Goal: Entertainment & Leisure: Consume media (video, audio)

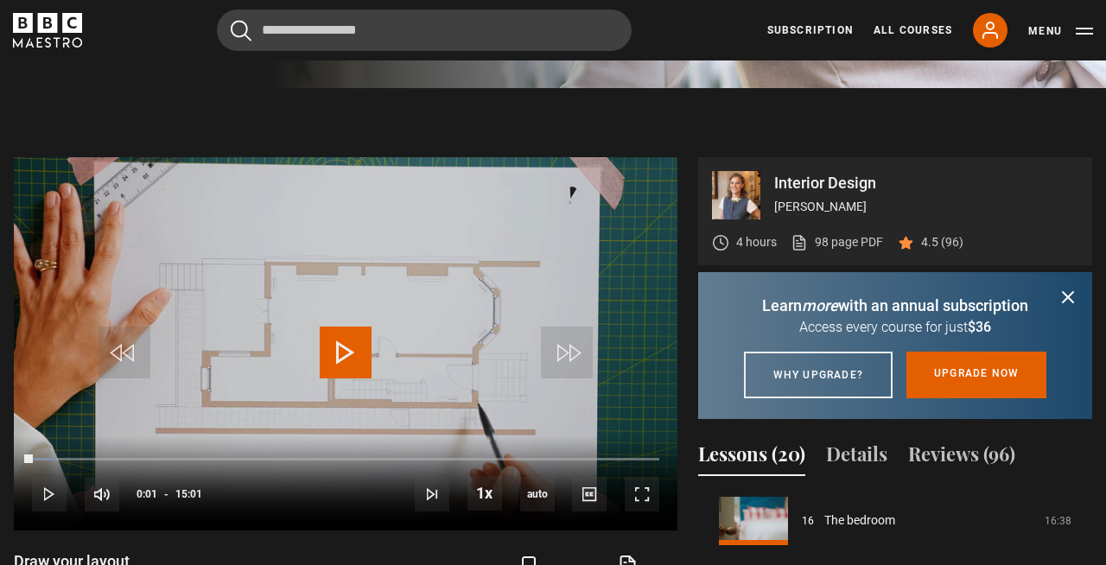
scroll to position [671, 0]
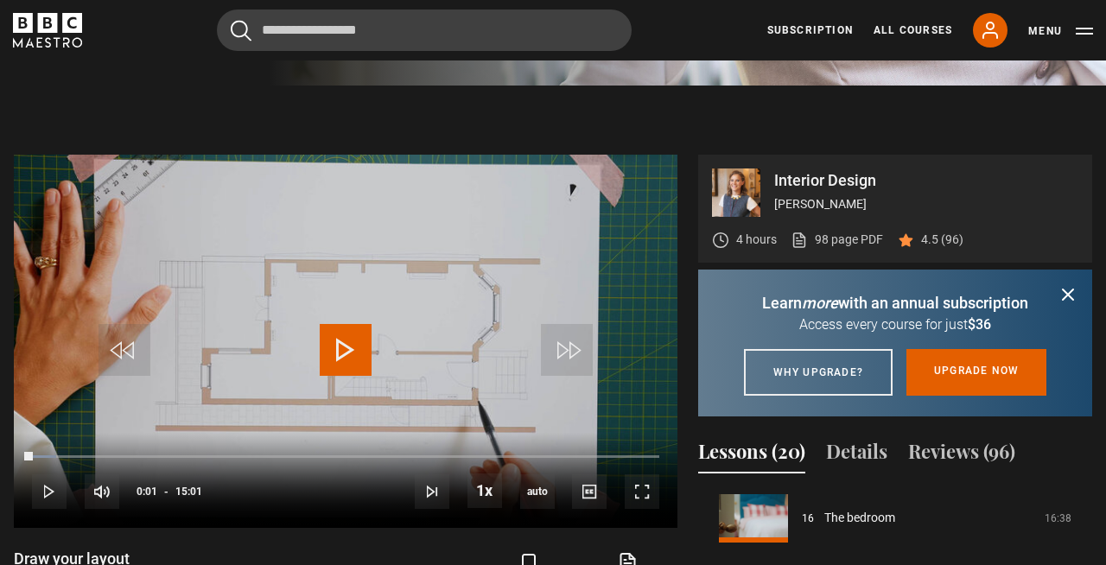
click at [1068, 294] on icon "submit" at bounding box center [1068, 294] width 10 height 10
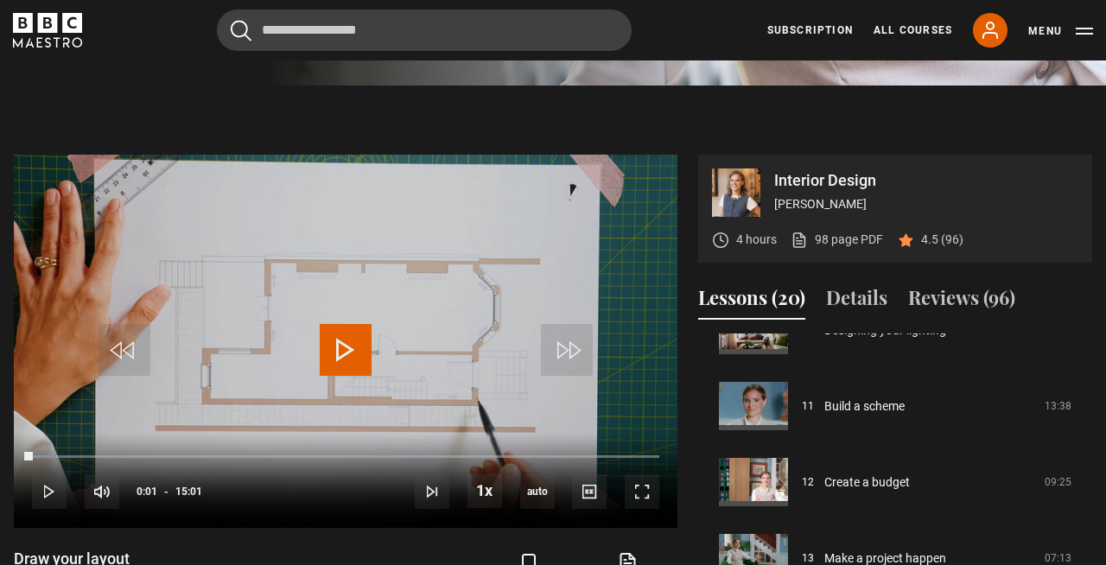
scroll to position [797, 0]
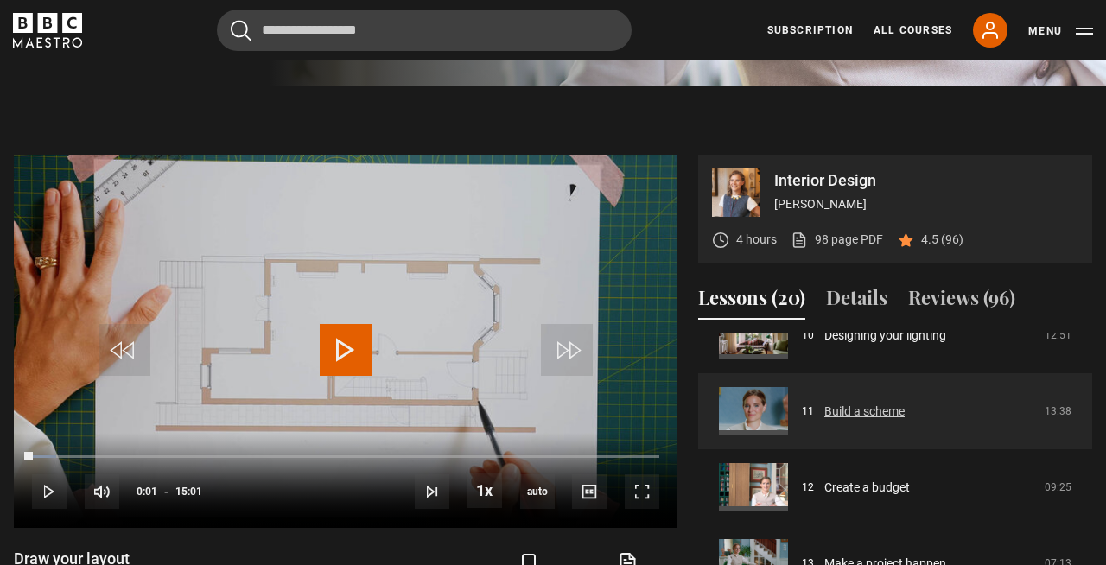
click at [884, 411] on link "Build a scheme" at bounding box center [864, 412] width 80 height 18
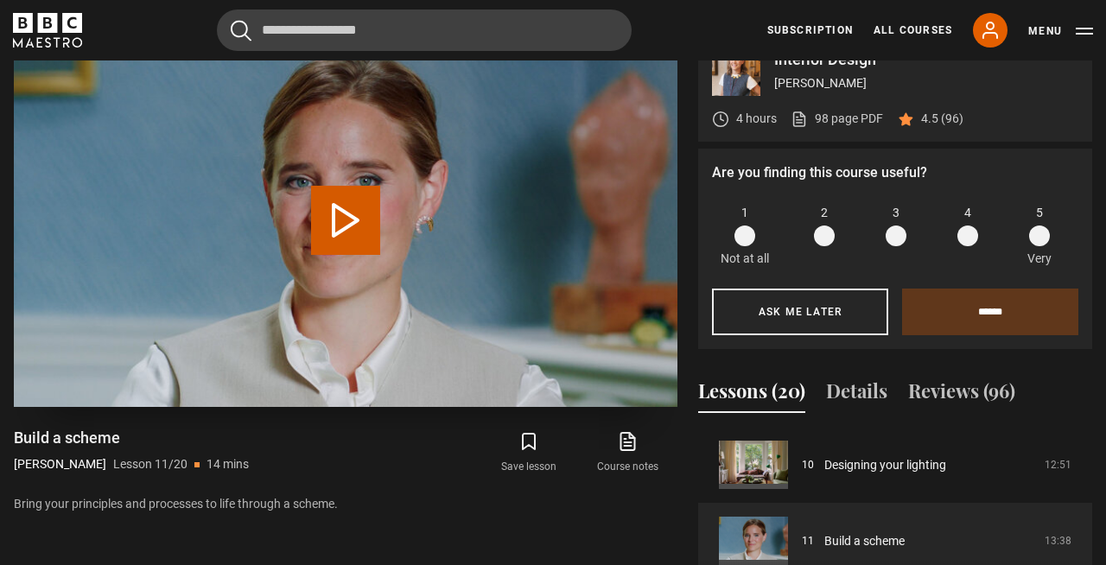
scroll to position [755, 0]
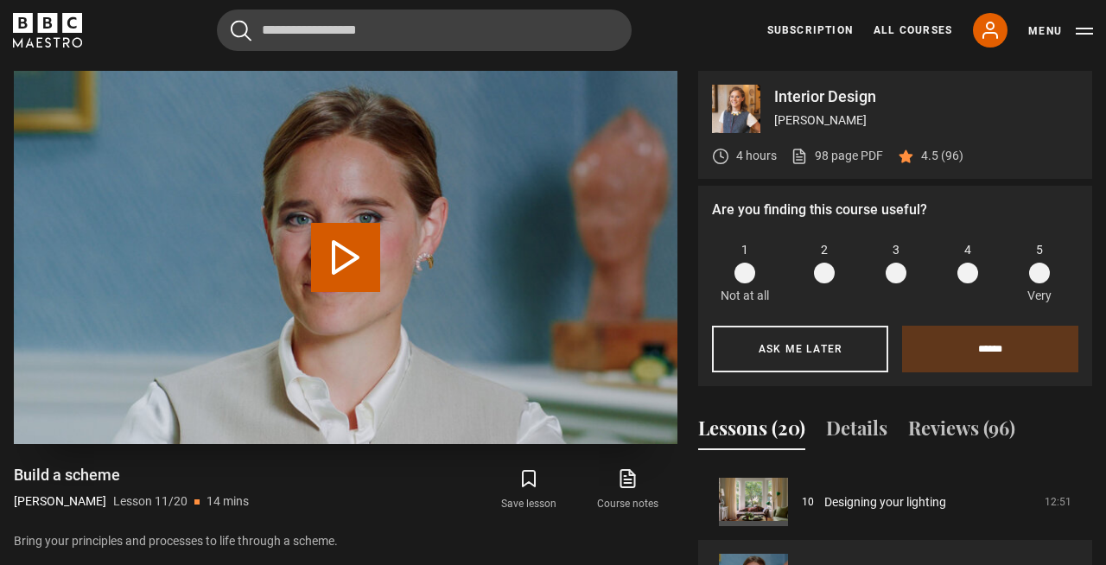
click at [348, 257] on button "Play Lesson Build a scheme" at bounding box center [345, 257] width 69 height 69
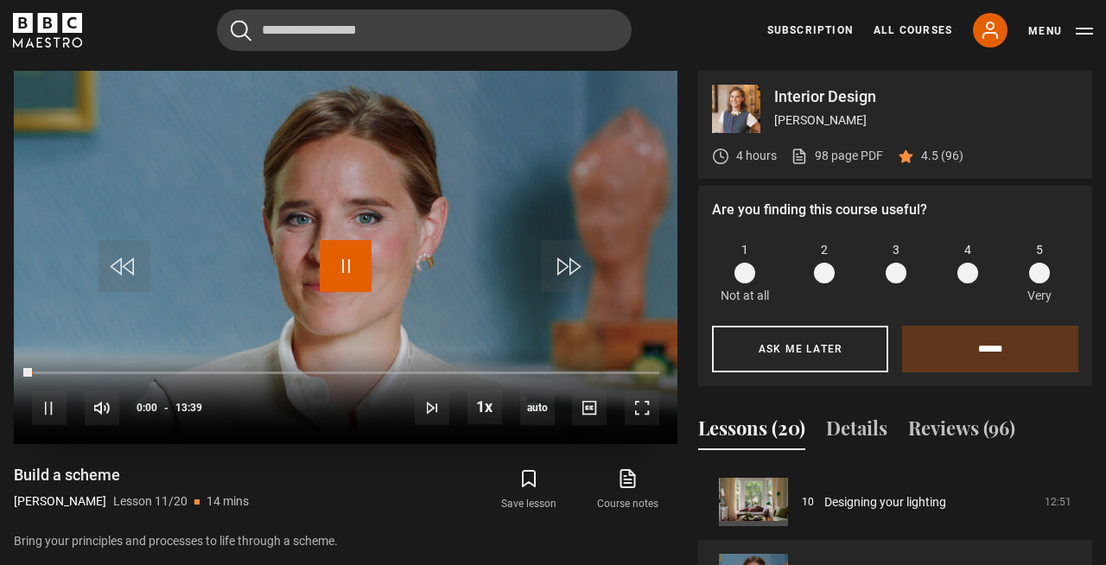
click at [348, 257] on span "Video Player" at bounding box center [346, 266] width 52 height 52
click at [347, 255] on span "Video Player" at bounding box center [346, 266] width 52 height 52
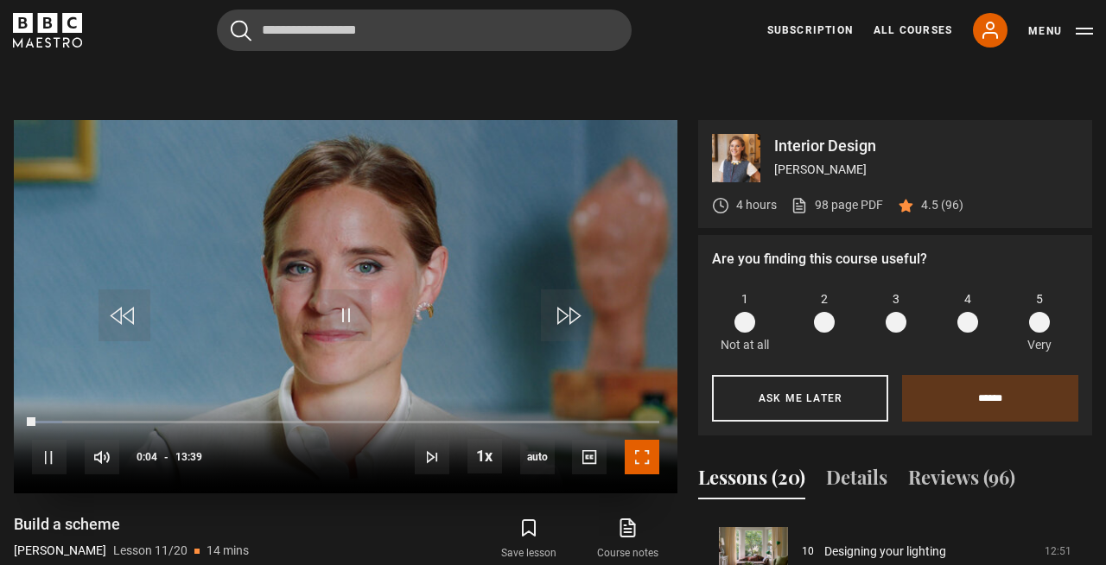
click at [647, 451] on span "Video Player" at bounding box center [642, 457] width 35 height 35
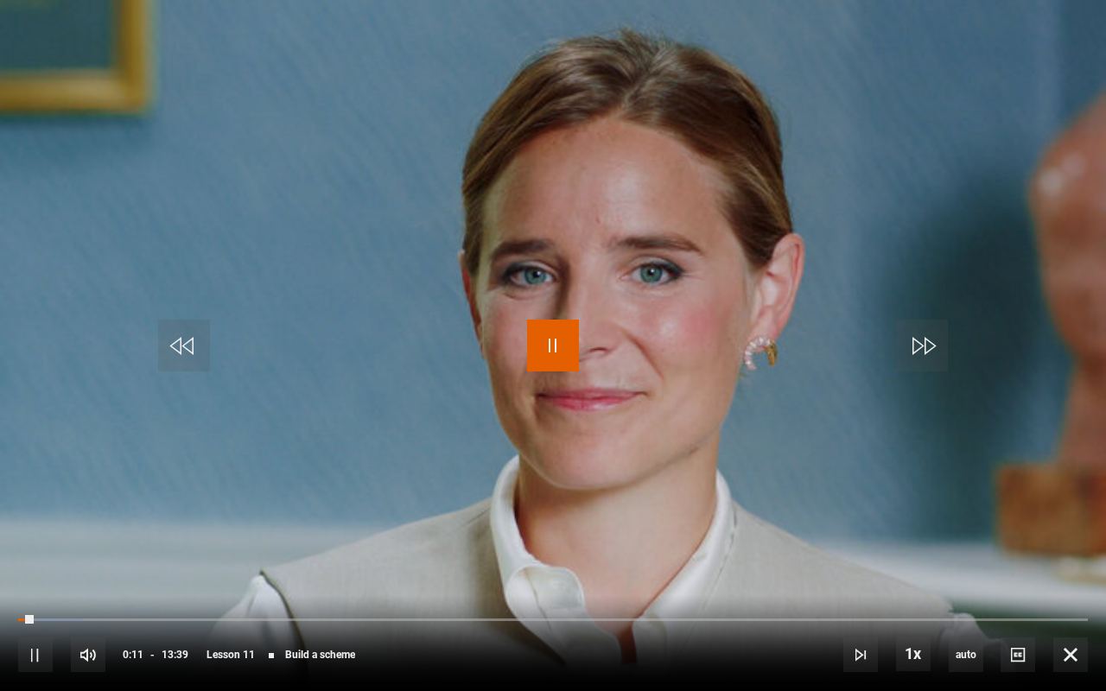
click at [549, 351] on span "Video Player" at bounding box center [553, 346] width 52 height 52
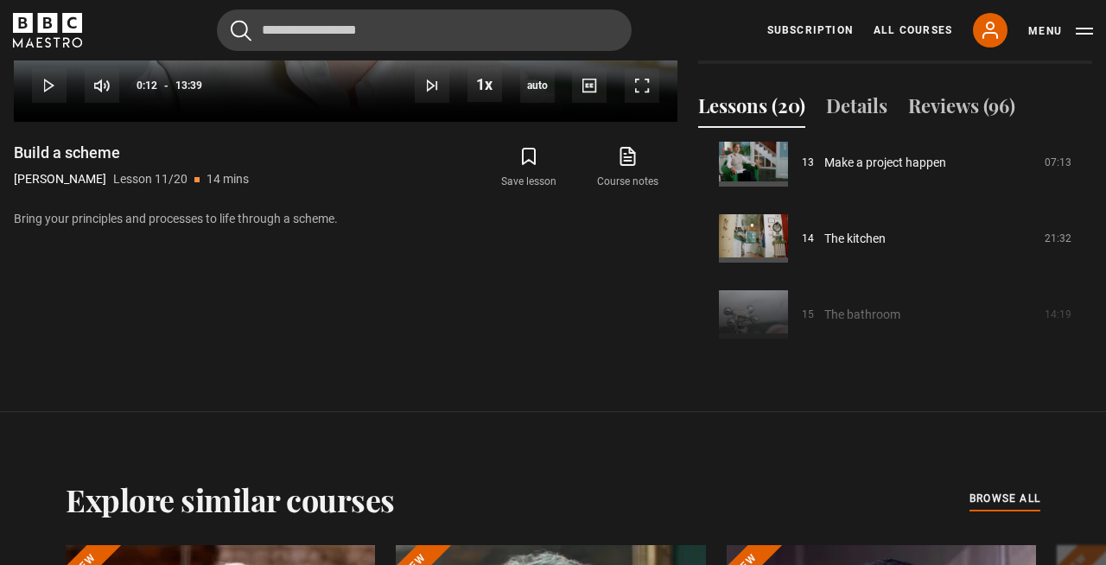
scroll to position [1014, 0]
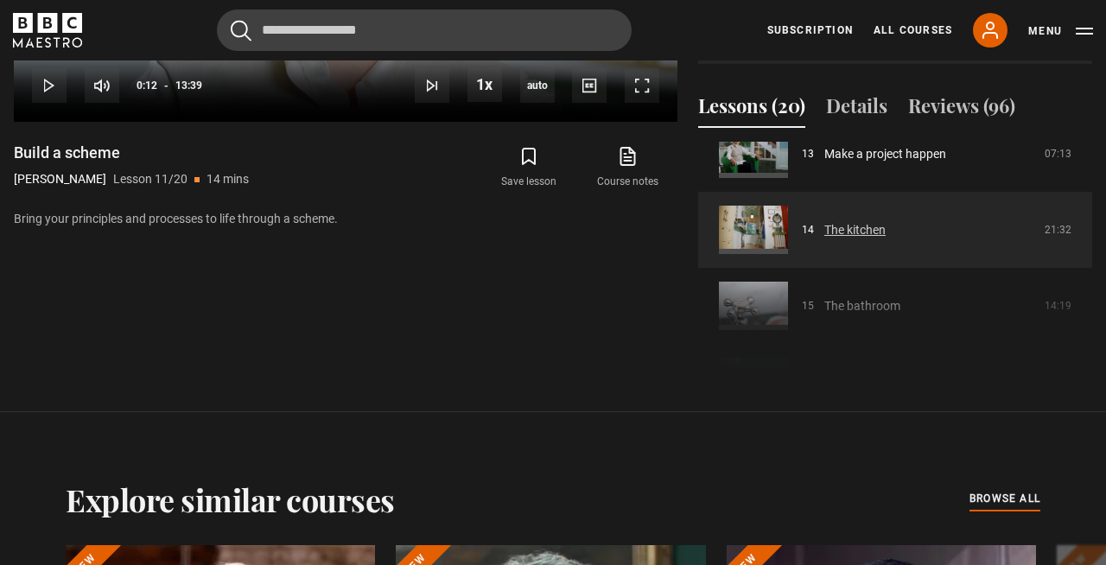
click at [845, 232] on link "The kitchen" at bounding box center [854, 230] width 61 height 18
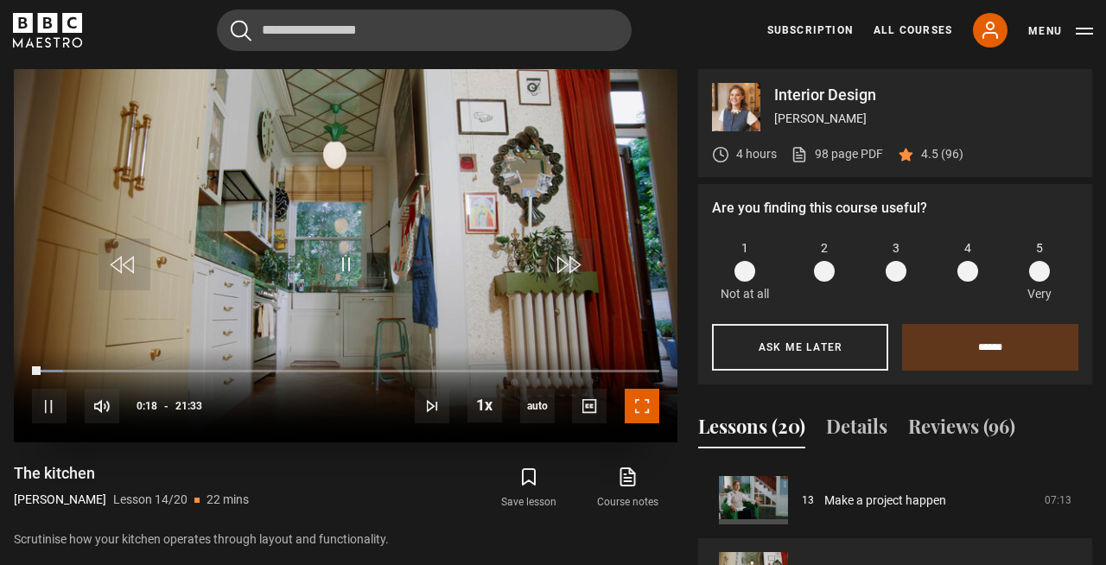
click at [641, 415] on span "Video Player" at bounding box center [642, 406] width 35 height 35
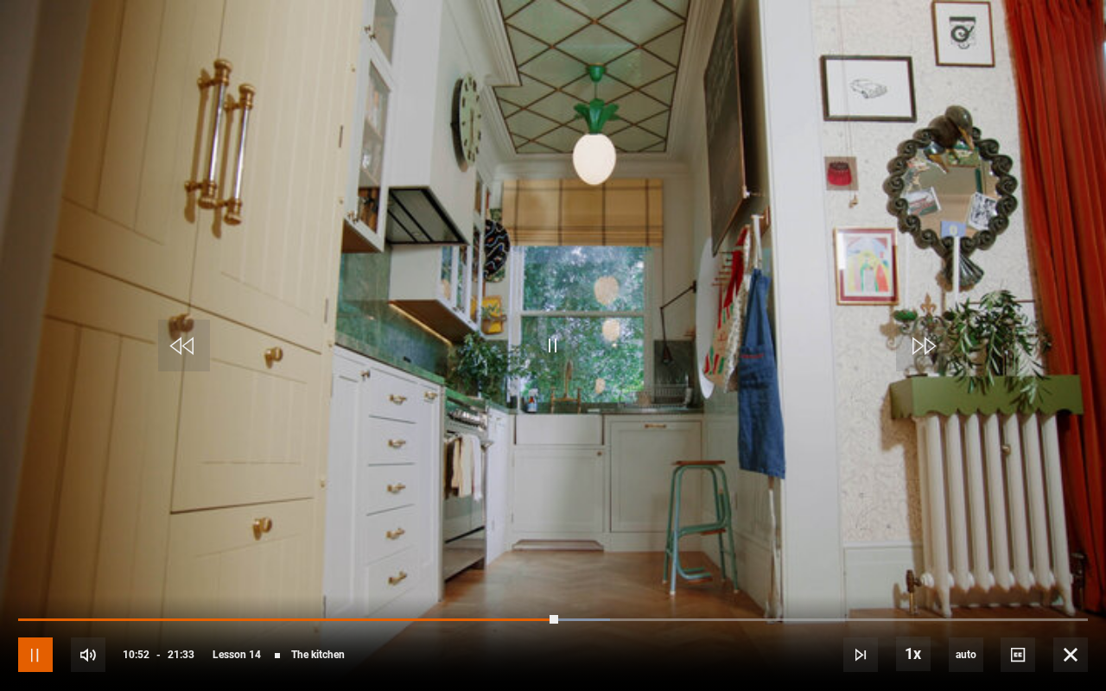
click at [45, 564] on span "Video Player" at bounding box center [35, 655] width 35 height 35
